Goal: Find specific page/section: Find specific page/section

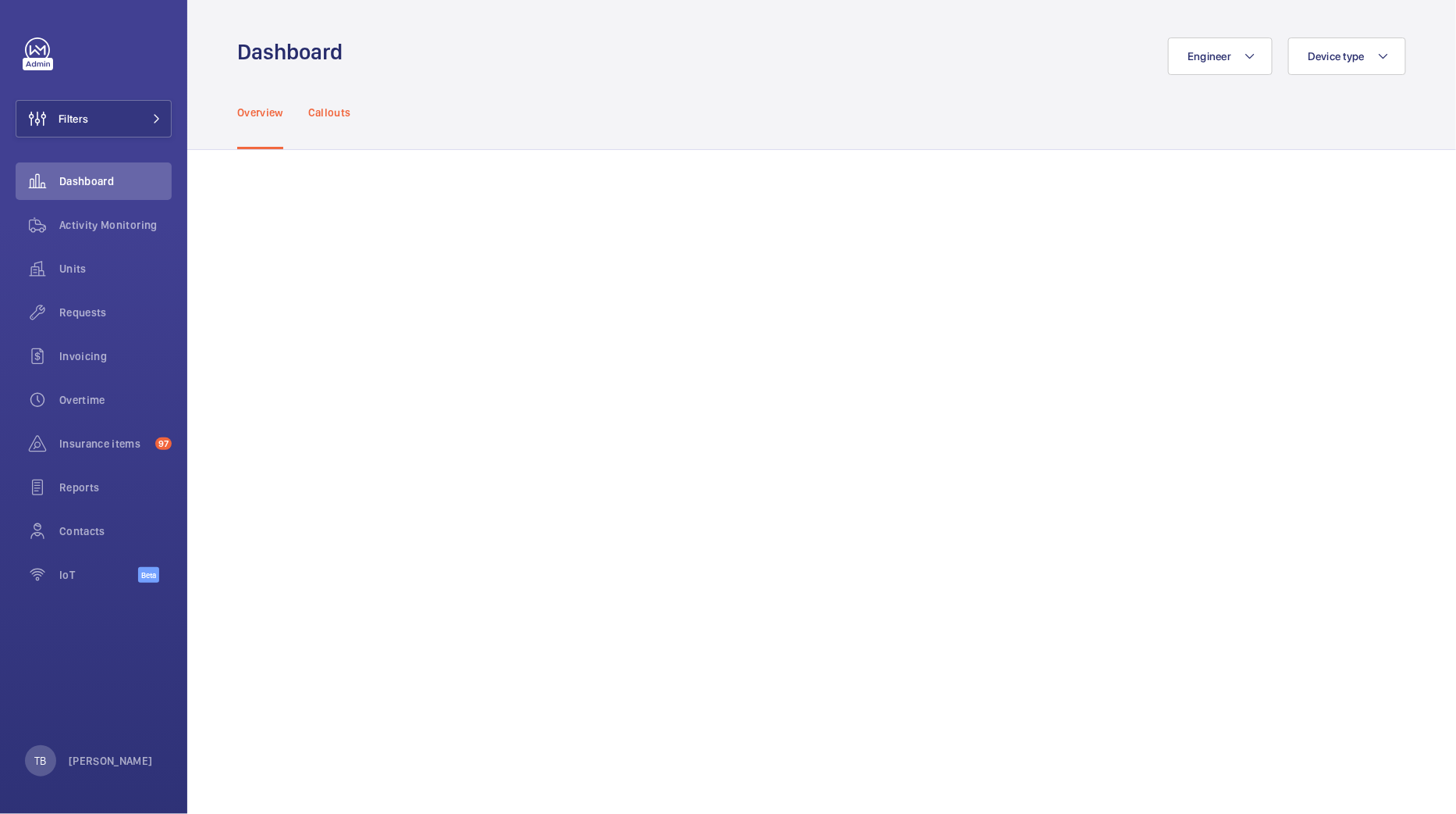
click at [342, 108] on p "Callouts" at bounding box center [330, 112] width 43 height 16
